Goal: Find specific page/section: Find specific page/section

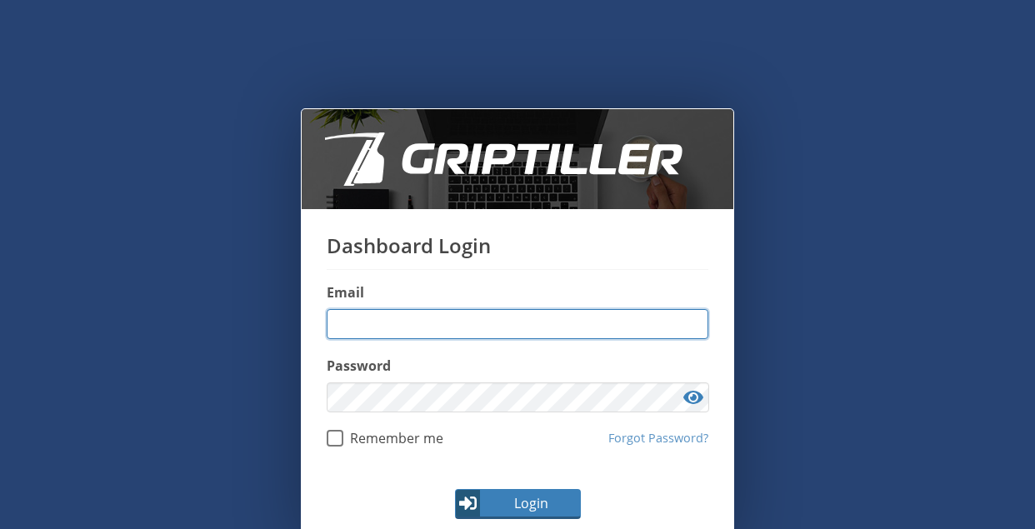
type input "**********"
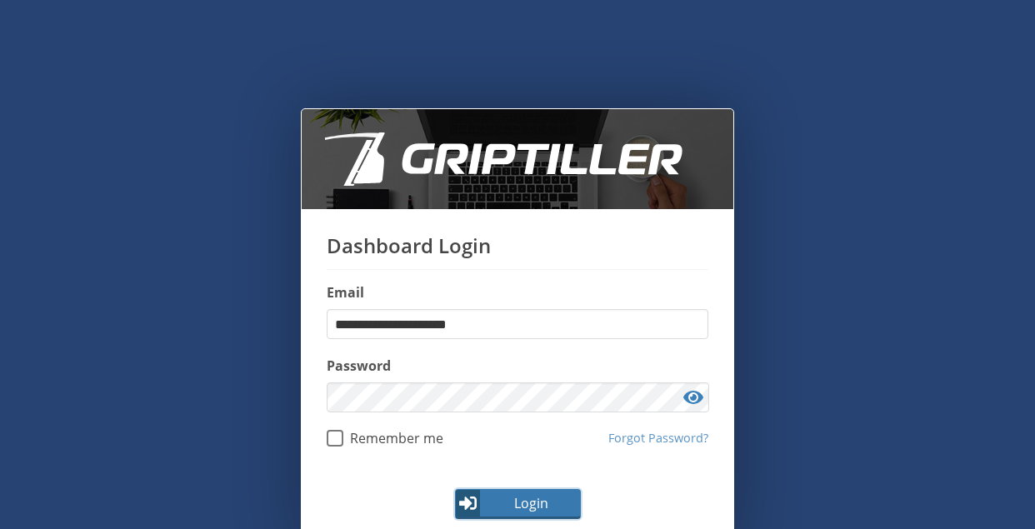
click at [493, 502] on span "Login" at bounding box center [530, 503] width 97 height 20
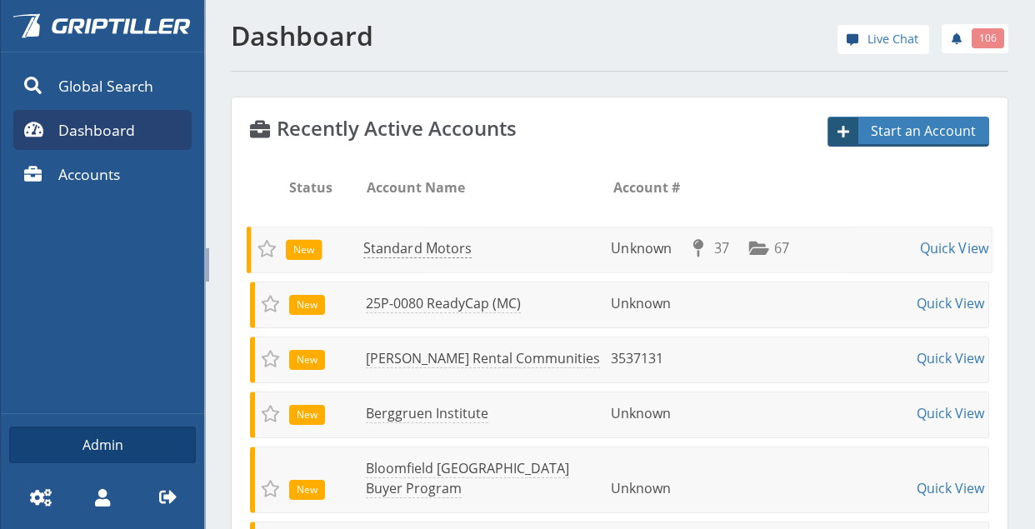
click at [453, 251] on link "Standard Motors" at bounding box center [417, 248] width 108 height 19
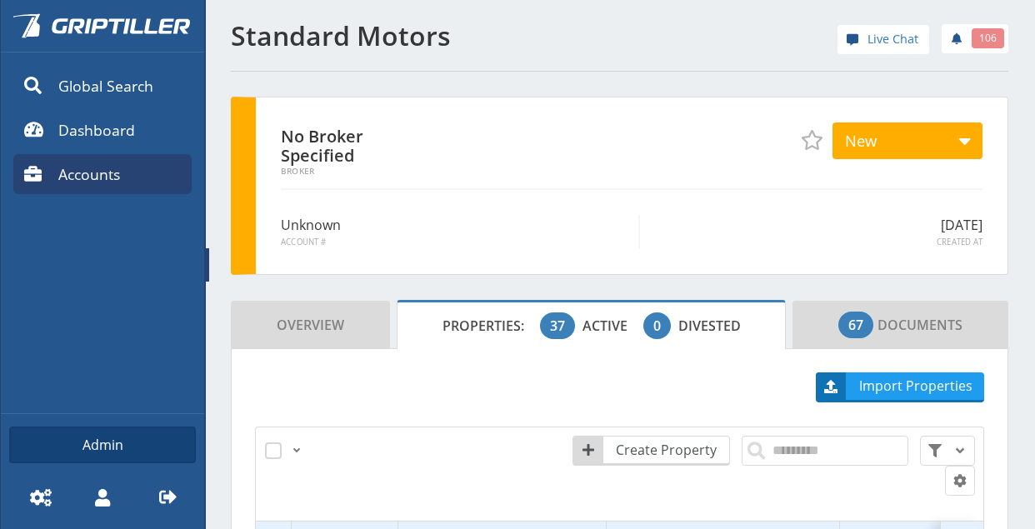
click at [206, 265] on span at bounding box center [207, 264] width 3 height 33
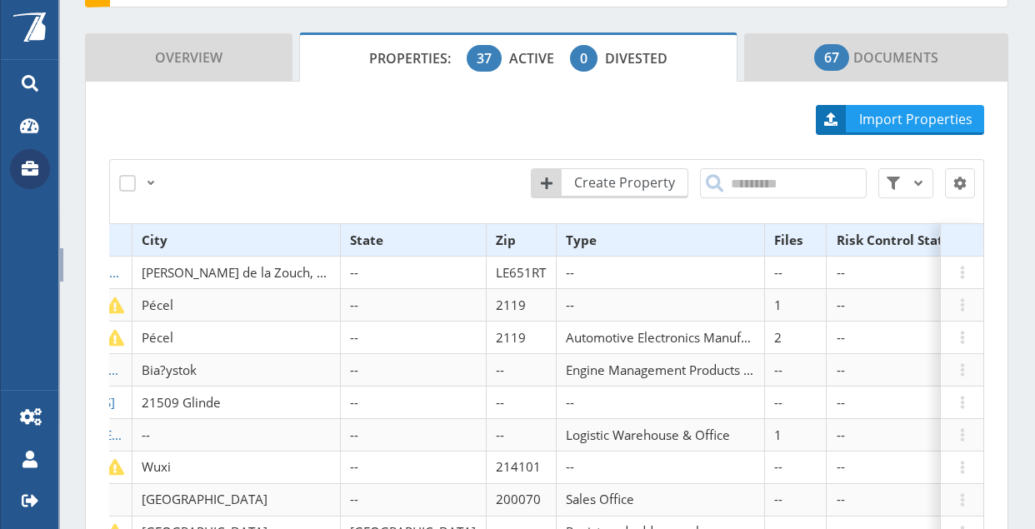
scroll to position [0, 565]
click at [761, 231] on th "Files" at bounding box center [792, 240] width 62 height 32
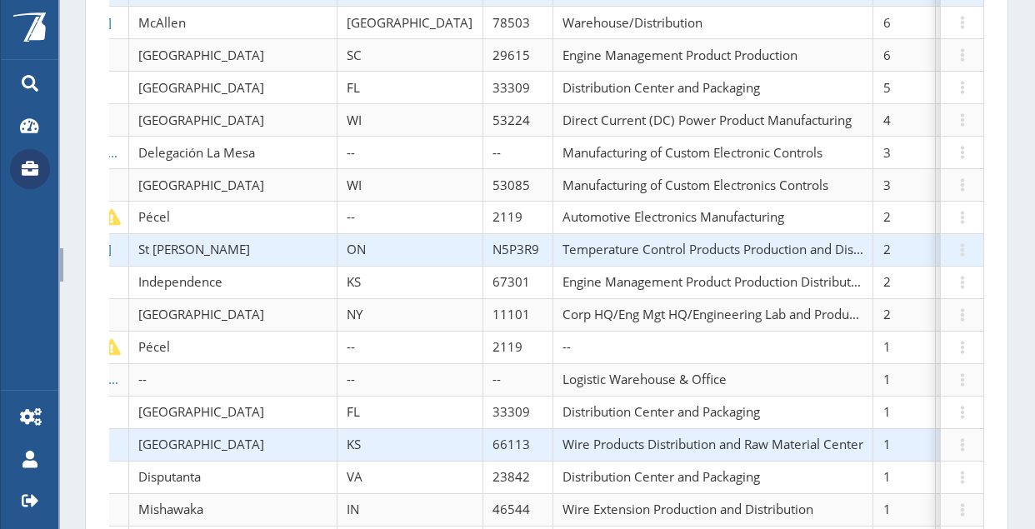
scroll to position [417, 0]
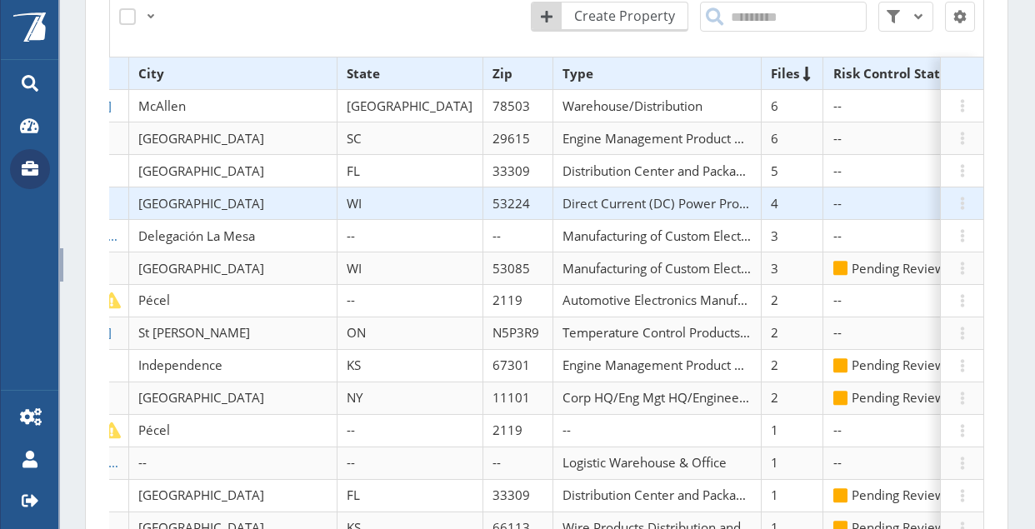
click at [112, 198] on td "[STREET_ADDRESS]" at bounding box center [11, 203] width 233 height 32
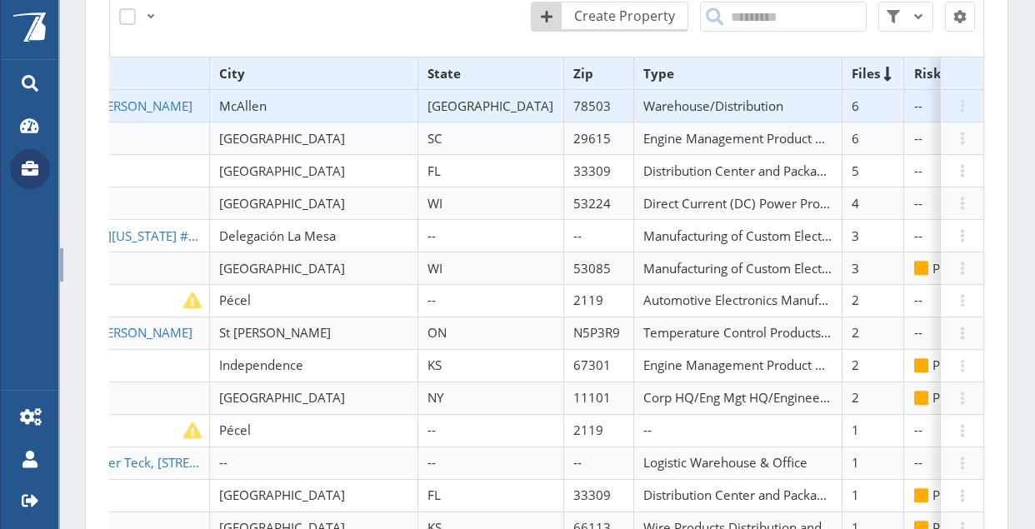
scroll to position [0, 480]
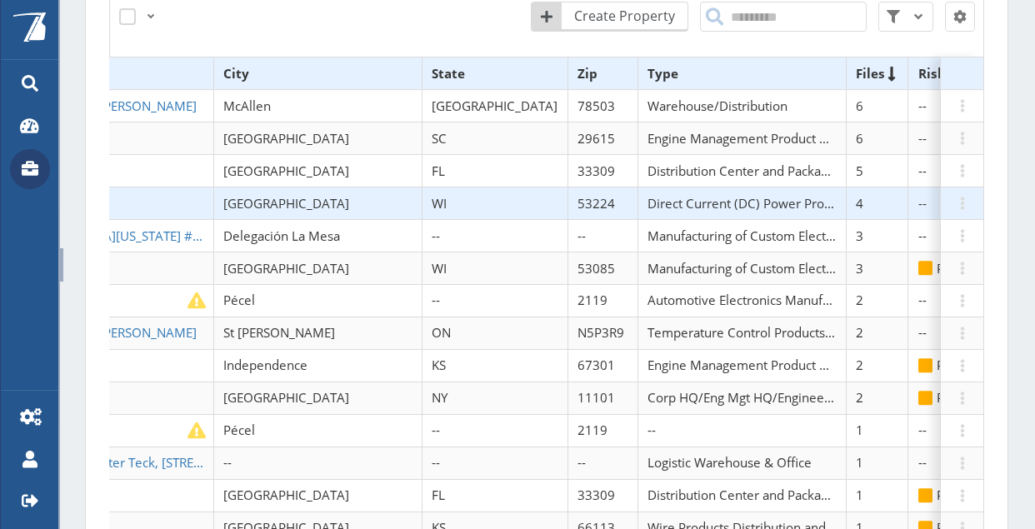
click at [114, 200] on td "[STREET_ADDRESS]" at bounding box center [96, 203] width 233 height 32
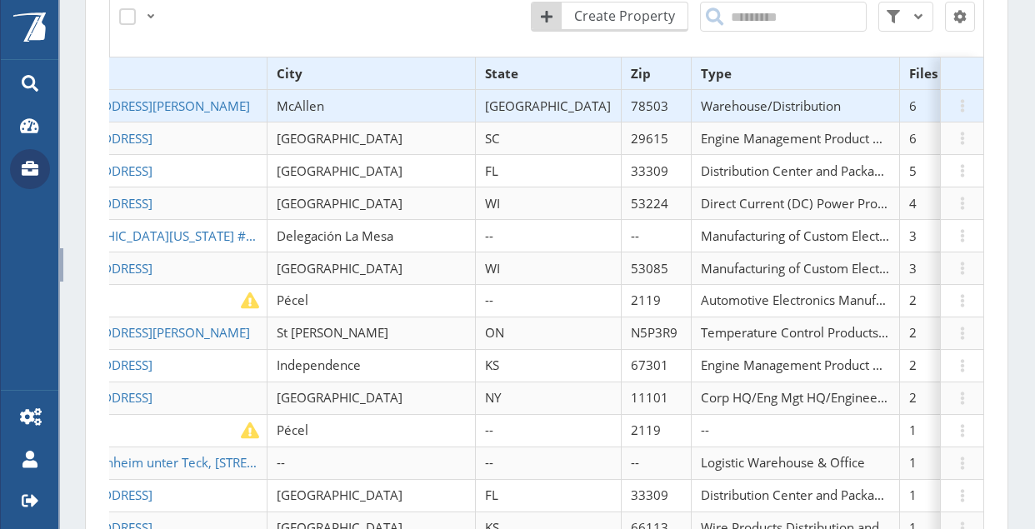
scroll to position [0, 425]
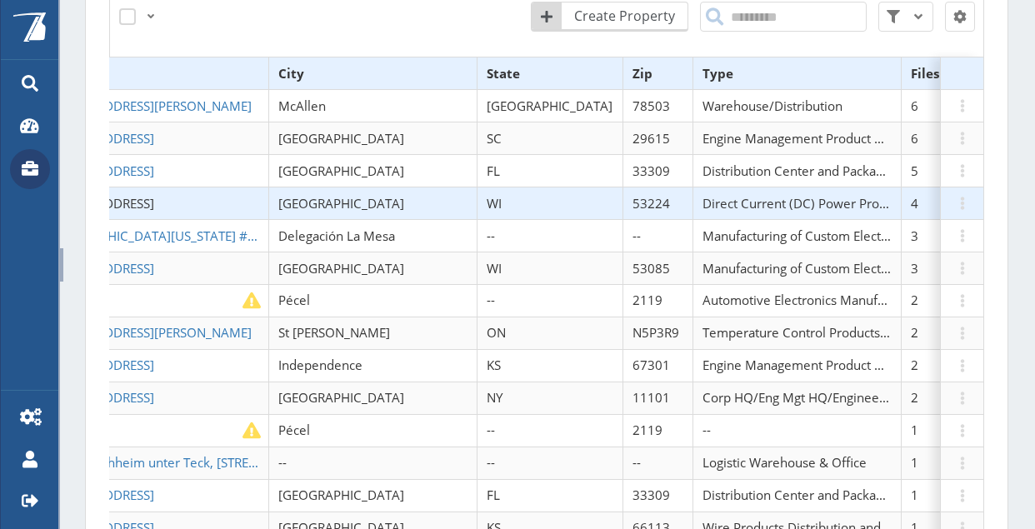
click at [131, 199] on span "[STREET_ADDRESS]" at bounding box center [99, 203] width 109 height 17
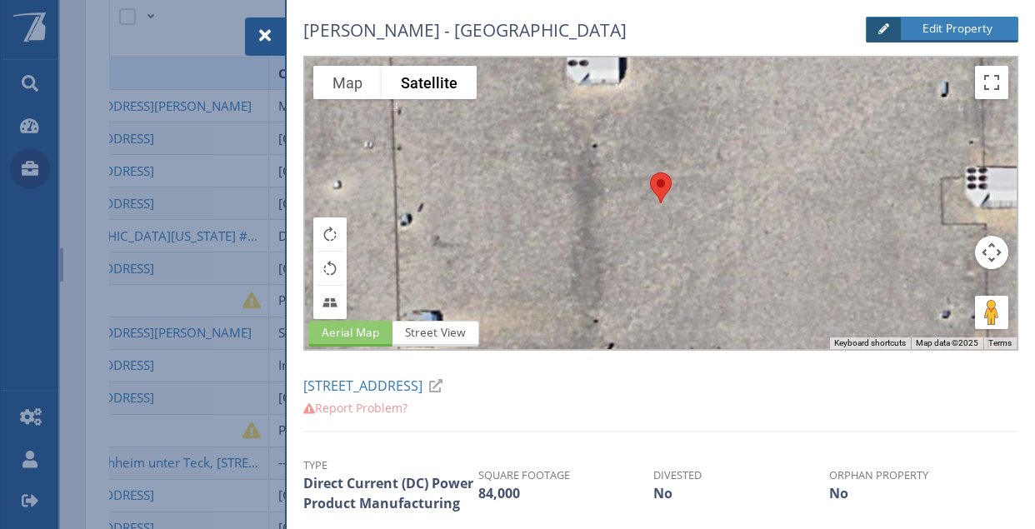
click at [981, 263] on button "Map camera controls" at bounding box center [991, 252] width 33 height 33
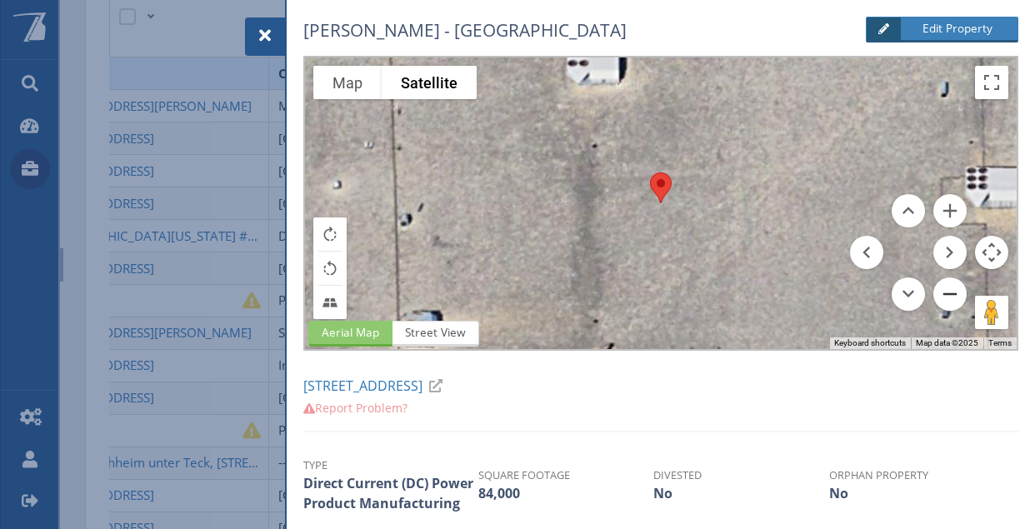
click at [941, 302] on button "Zoom out" at bounding box center [949, 293] width 33 height 33
click at [943, 301] on button "Zoom out" at bounding box center [949, 293] width 33 height 33
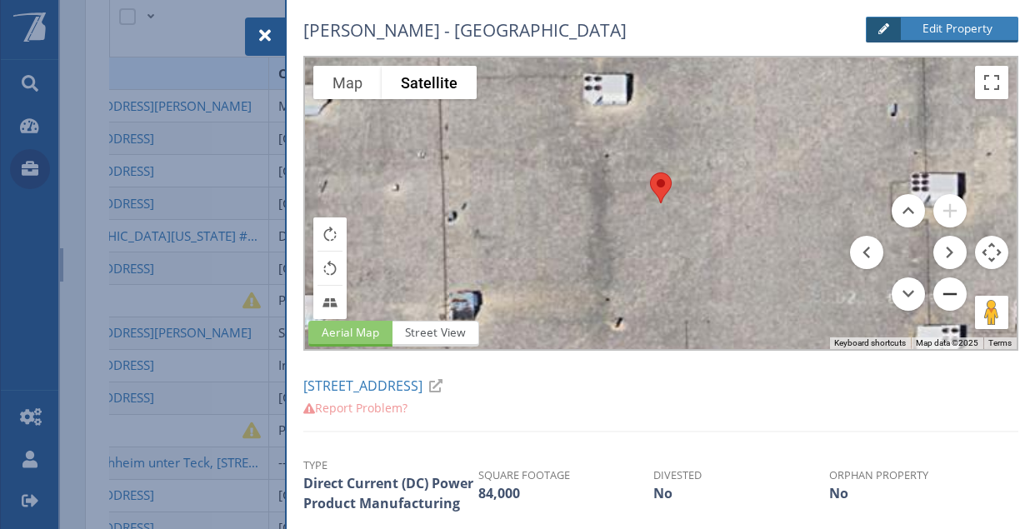
click at [943, 301] on button "Zoom out" at bounding box center [949, 293] width 33 height 33
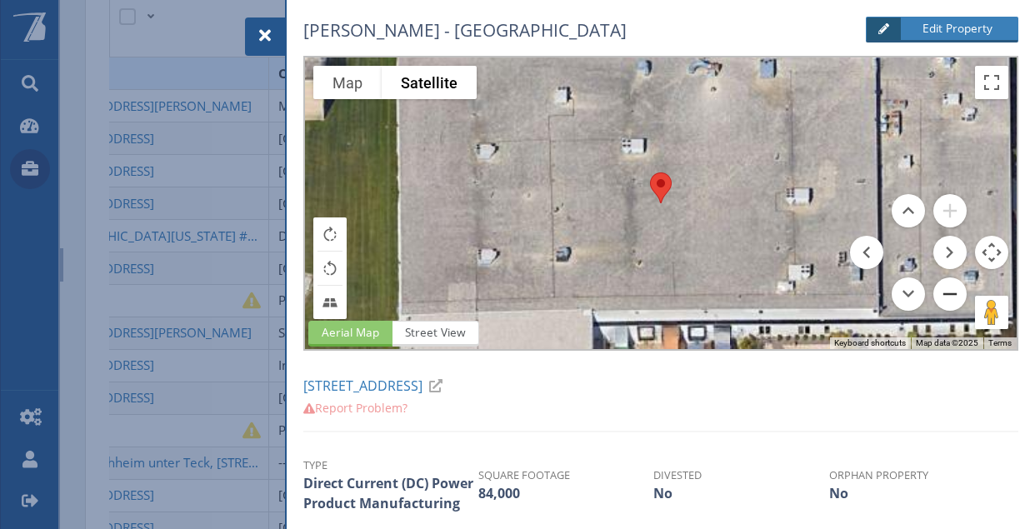
click at [943, 301] on button "Zoom out" at bounding box center [949, 293] width 33 height 33
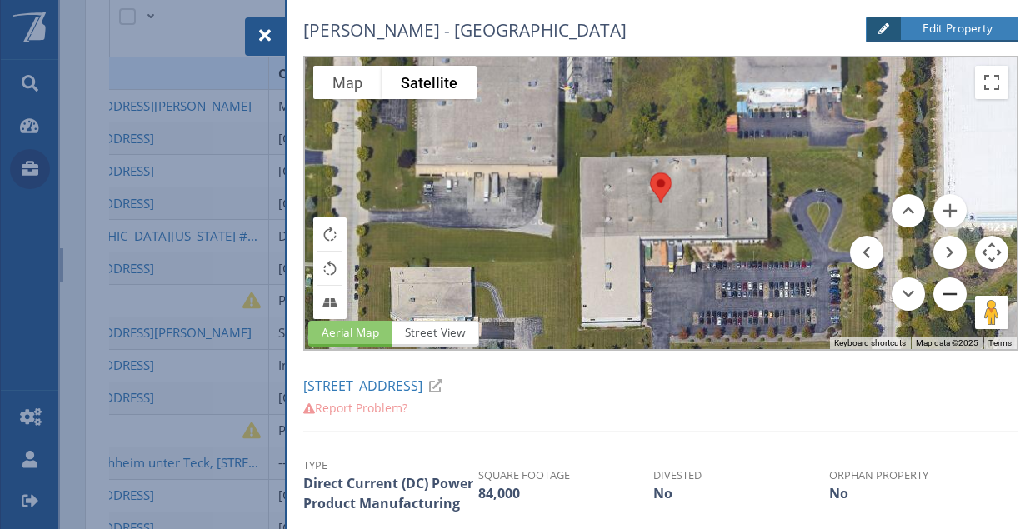
click at [945, 304] on button "Zoom out" at bounding box center [949, 293] width 33 height 33
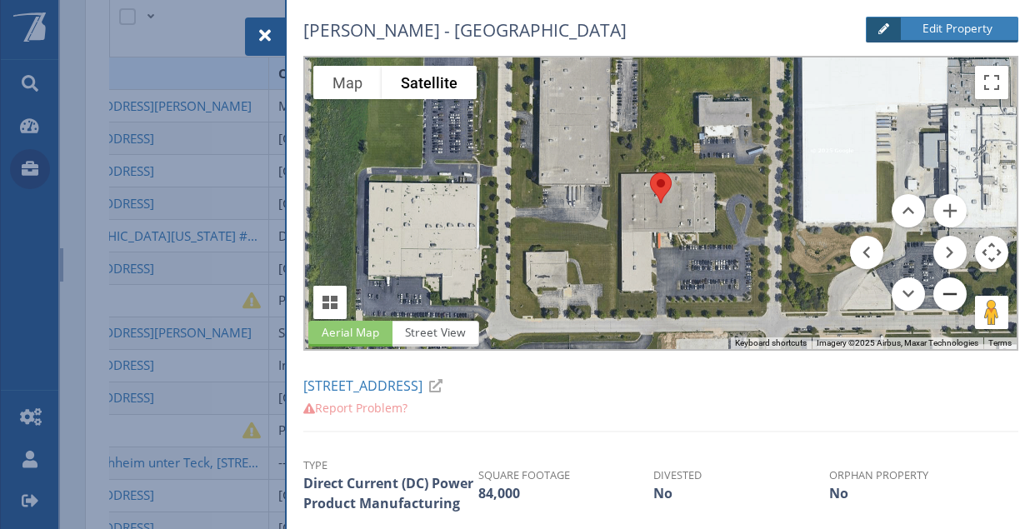
click at [945, 304] on button "Zoom out" at bounding box center [949, 293] width 33 height 33
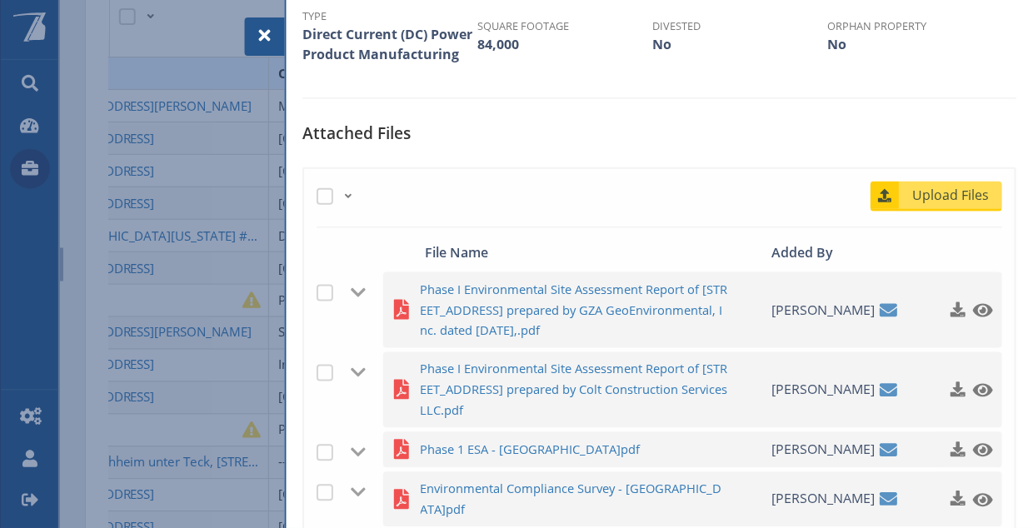
scroll to position [500, 0]
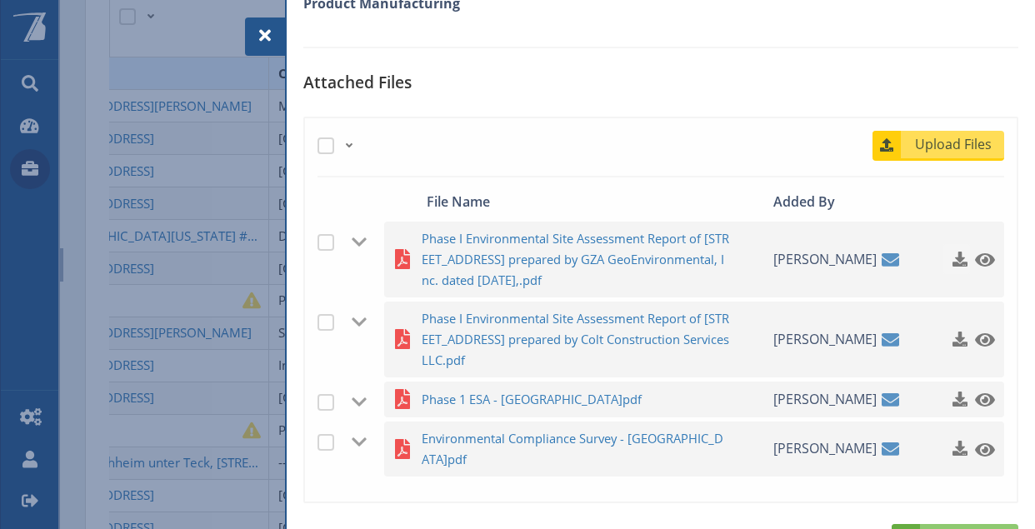
click at [951, 267] on span "button" at bounding box center [959, 258] width 17 height 17
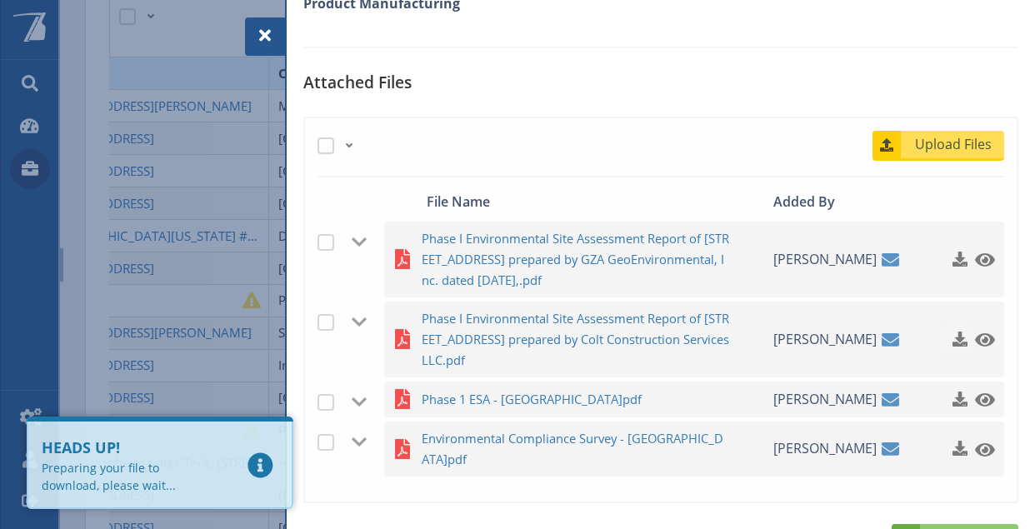
click at [951, 347] on span "button" at bounding box center [959, 338] width 17 height 17
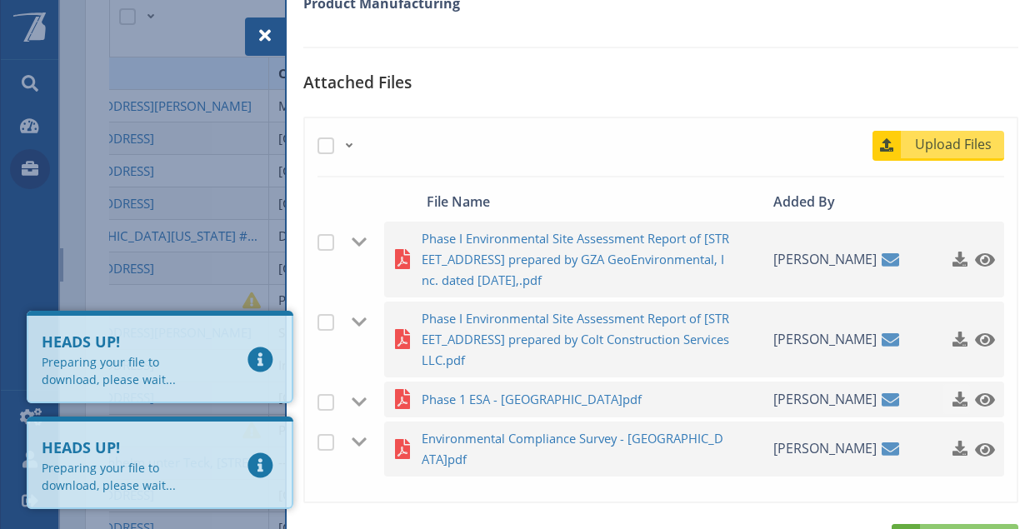
click at [951, 407] on span "button" at bounding box center [959, 398] width 17 height 17
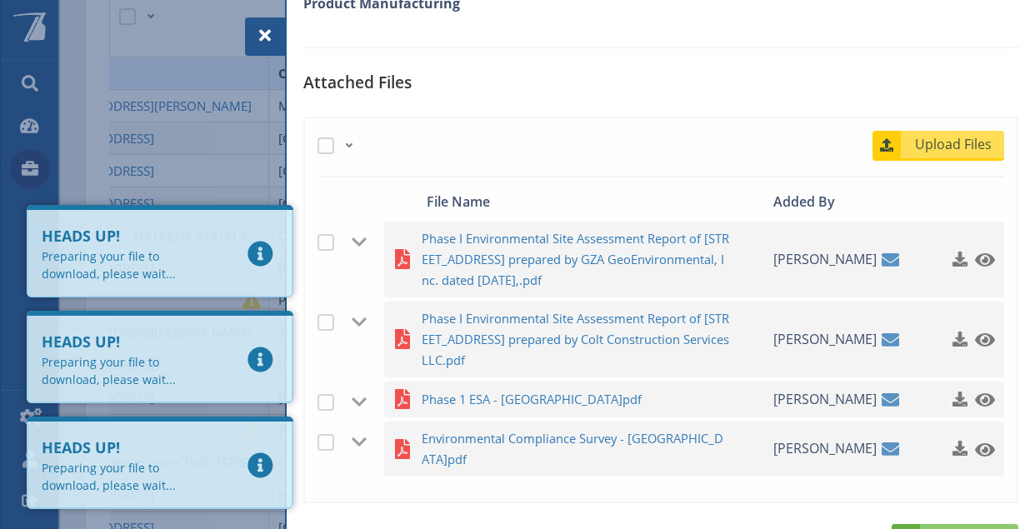
click at [951, 457] on span "button" at bounding box center [959, 448] width 17 height 17
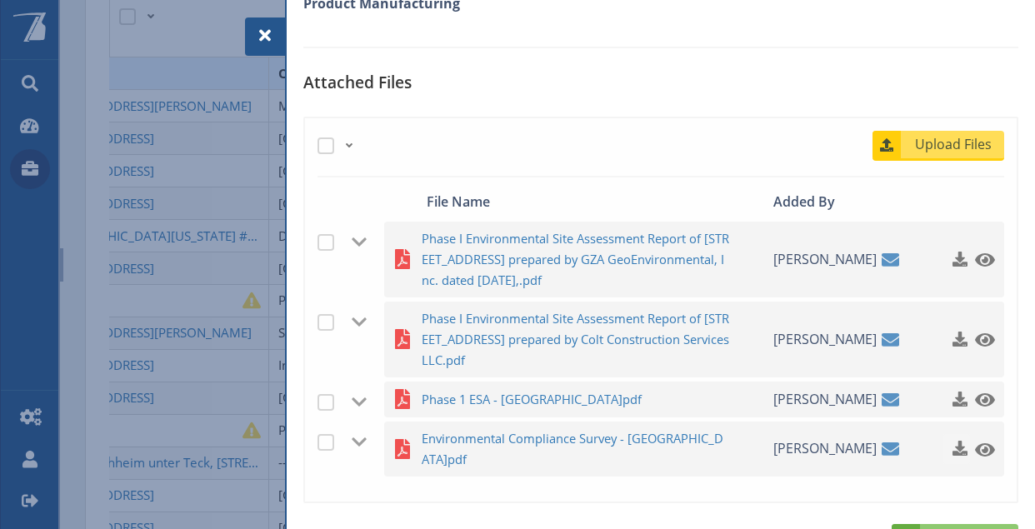
click at [951, 457] on span "button" at bounding box center [959, 448] width 17 height 17
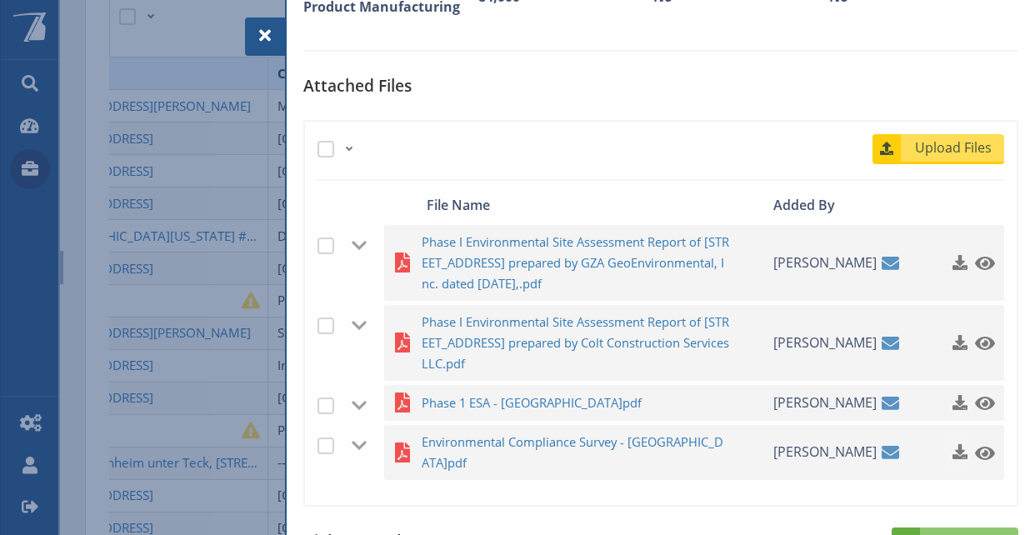
scroll to position [496, 0]
click at [276, 37] on div at bounding box center [265, 36] width 40 height 38
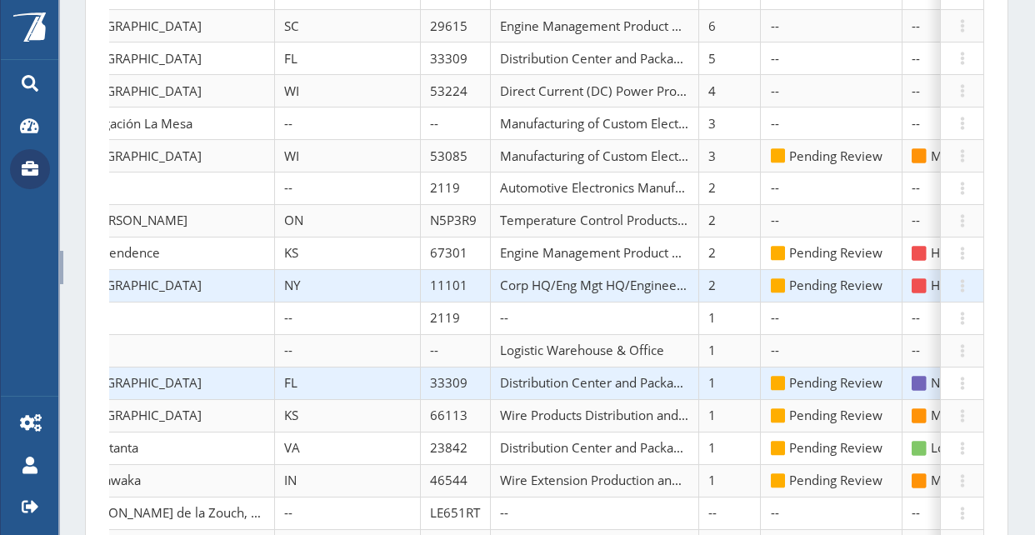
scroll to position [583, 0]
